Goal: Information Seeking & Learning: Learn about a topic

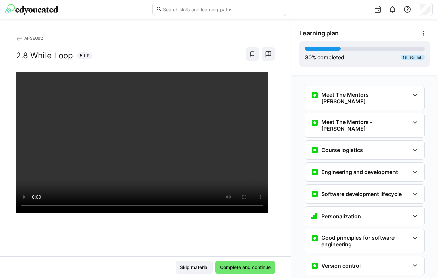
scroll to position [649, 0]
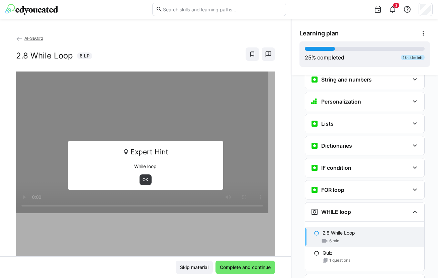
scroll to position [330, 0]
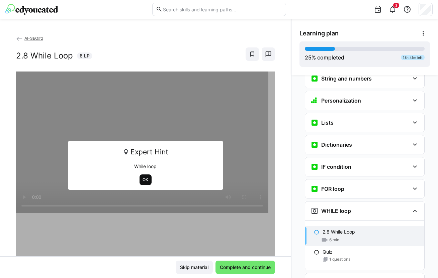
click at [139, 182] on span "OK" at bounding box center [145, 180] width 12 height 11
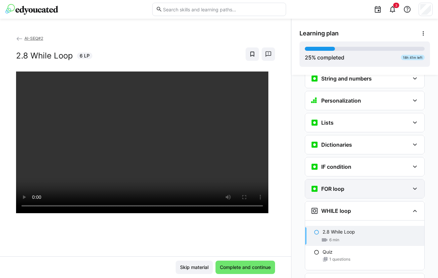
click at [331, 186] on h3 "FOR loop" at bounding box center [332, 189] width 23 height 7
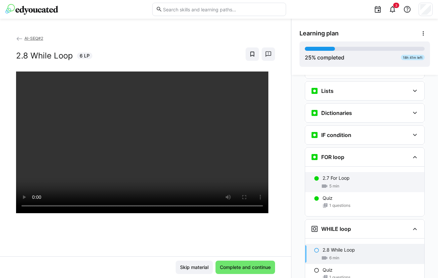
click at [326, 175] on p "2.7 For Loop" at bounding box center [335, 178] width 27 height 7
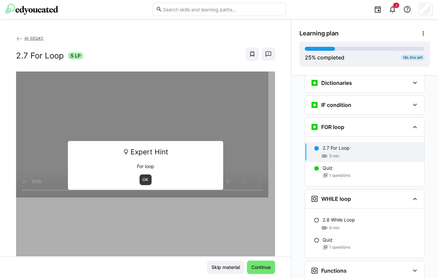
scroll to position [424, 0]
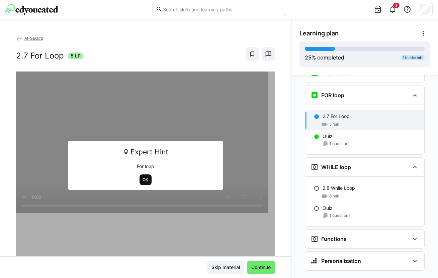
click at [142, 178] on span "OK" at bounding box center [145, 179] width 7 height 5
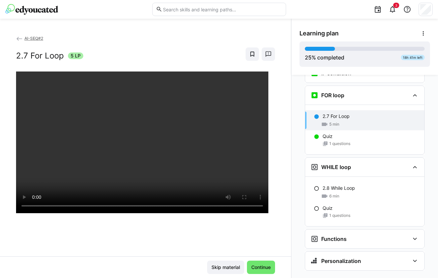
click at [151, 236] on div at bounding box center [145, 211] width 259 height 278
